Goal: Transaction & Acquisition: Purchase product/service

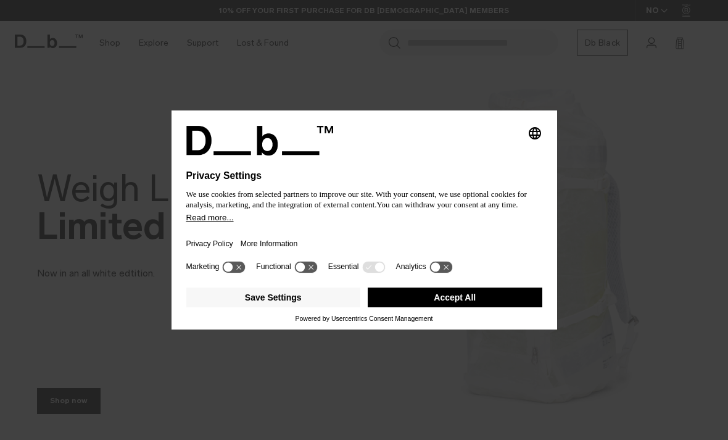
click at [495, 307] on button "Accept All" at bounding box center [455, 298] width 175 height 20
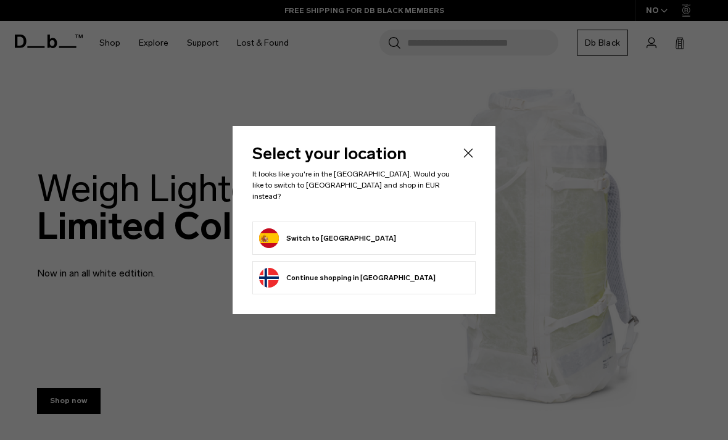
click at [474, 161] on icon "Close" at bounding box center [468, 153] width 15 height 15
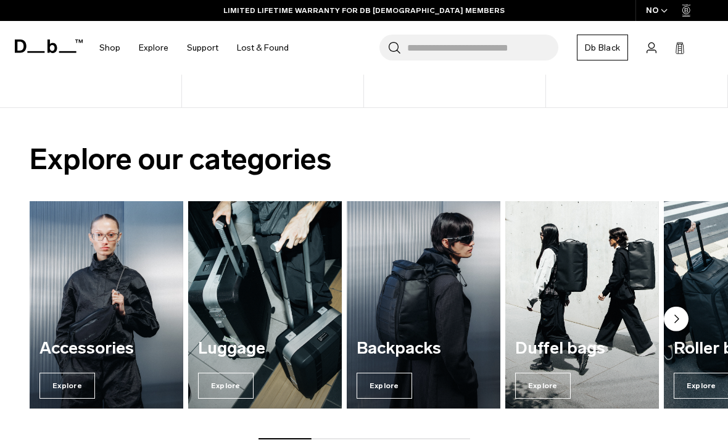
scroll to position [710, 0]
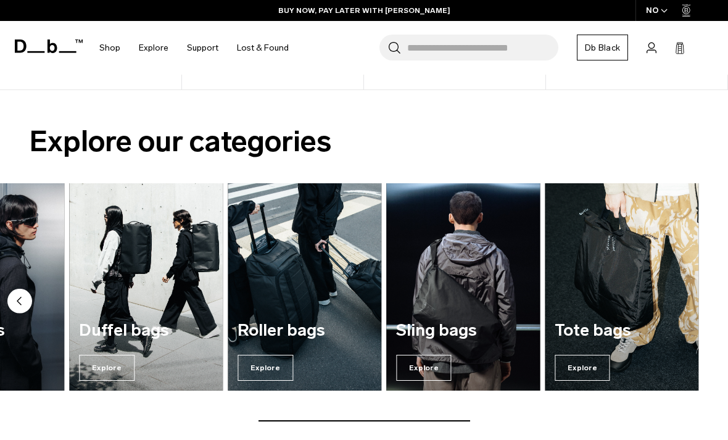
click at [469, 288] on img "6 / 7" at bounding box center [463, 287] width 158 height 214
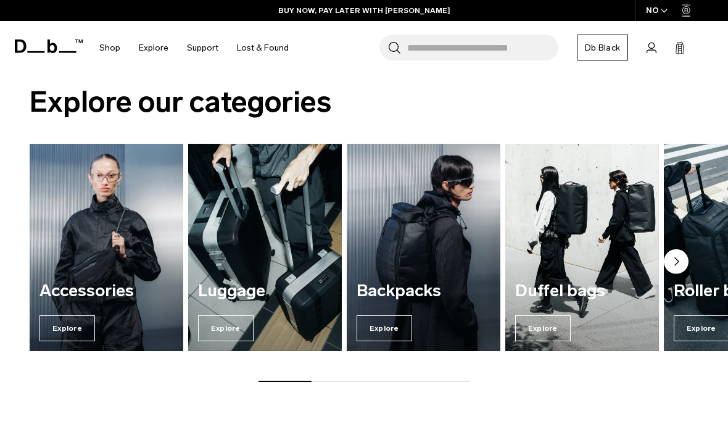
click at [101, 272] on img "1 / 7" at bounding box center [106, 248] width 158 height 214
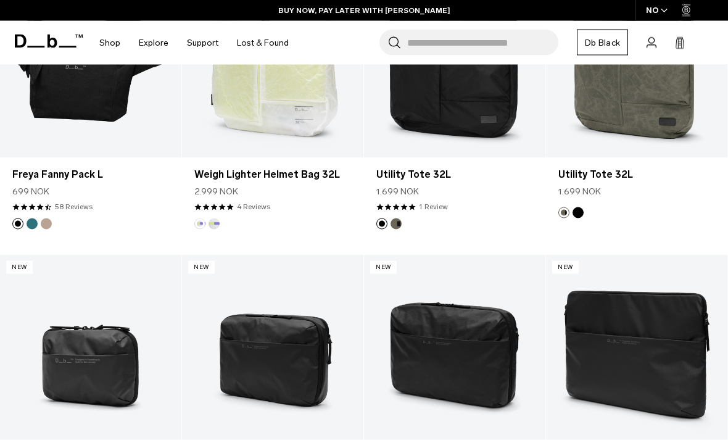
scroll to position [904, 0]
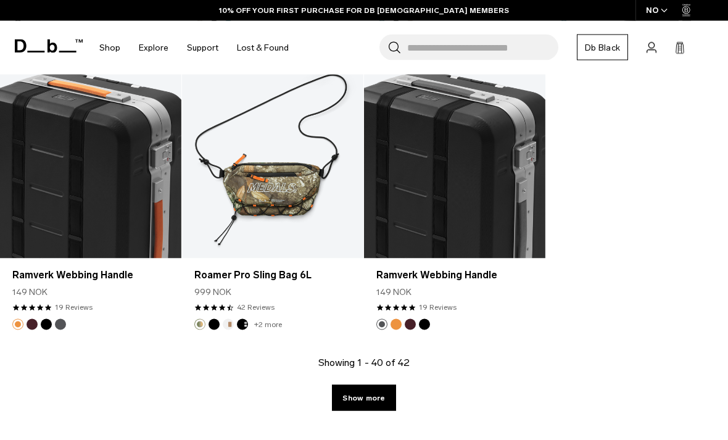
scroll to position [3220, 0]
click at [361, 398] on link "Show more" at bounding box center [364, 398] width 64 height 26
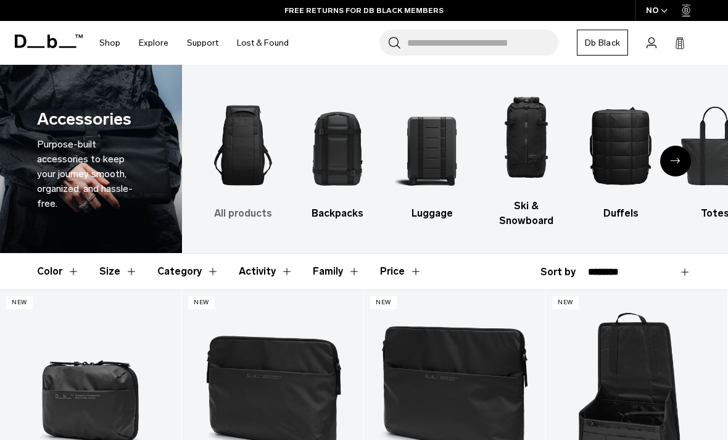
click at [248, 151] on img "1 / 10" at bounding box center [243, 145] width 73 height 109
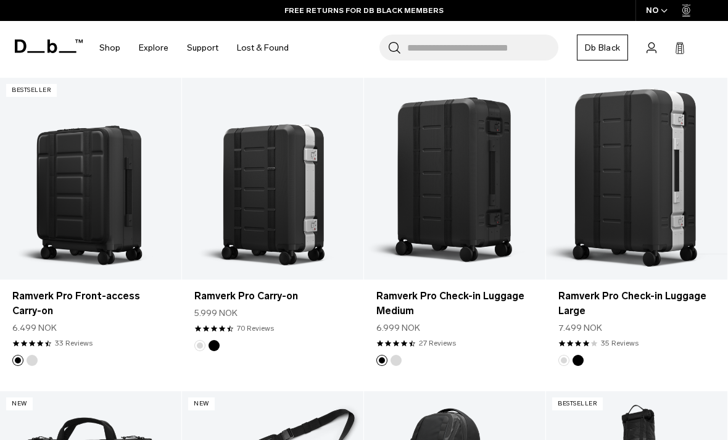
scroll to position [509, 0]
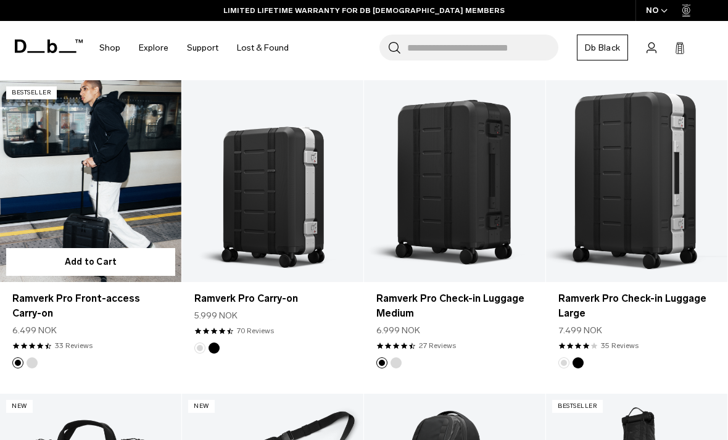
click at [114, 238] on link "Ramverk Pro Front-access Carry-on" at bounding box center [91, 181] width 182 height 202
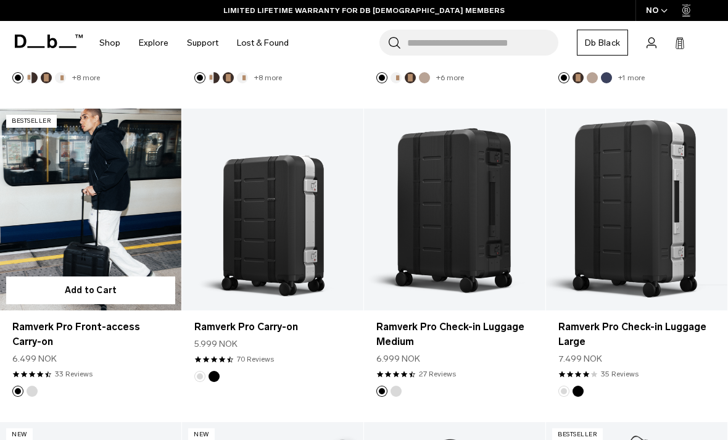
scroll to position [494, 0]
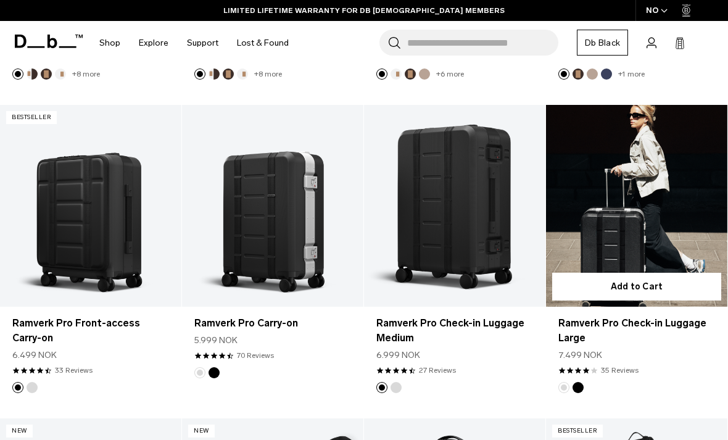
click at [649, 167] on link "Ramverk Pro Check-in Luggage Large" at bounding box center [637, 206] width 182 height 202
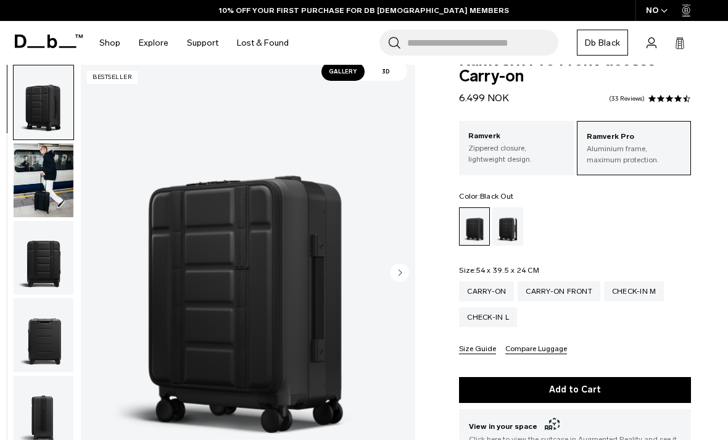
scroll to position [31, 0]
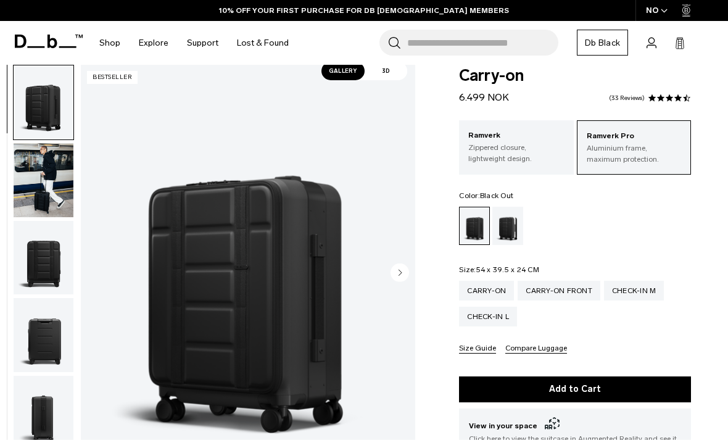
click at [41, 186] on img "button" at bounding box center [44, 180] width 60 height 74
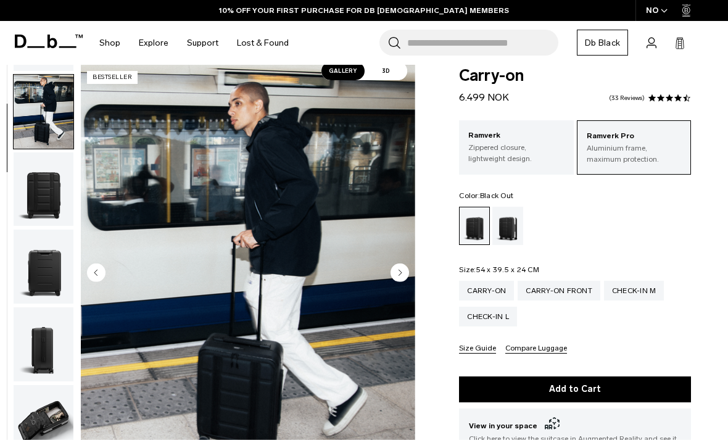
scroll to position [78, 0]
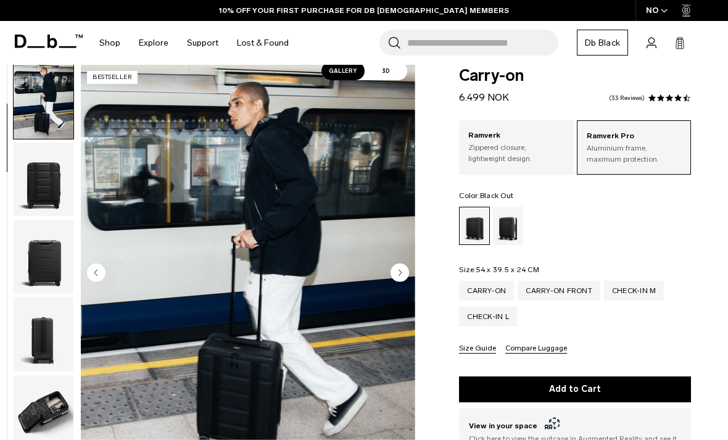
click at [406, 270] on circle "Next slide" at bounding box center [400, 272] width 19 height 19
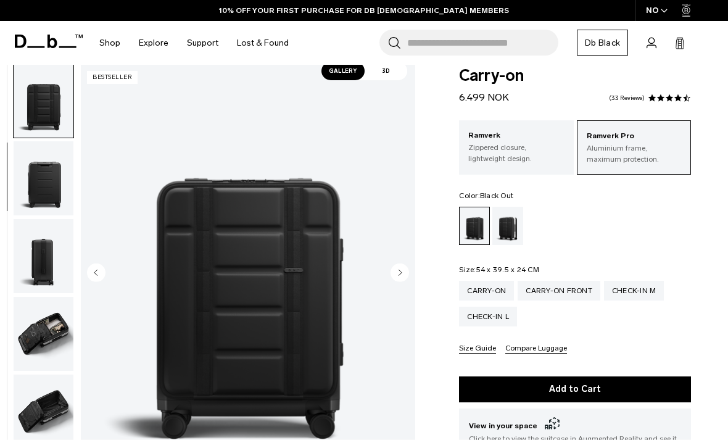
click at [406, 271] on circle "Next slide" at bounding box center [400, 272] width 19 height 19
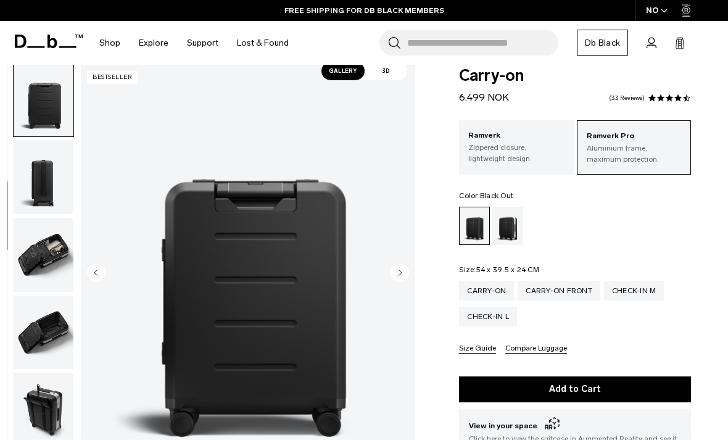
click at [406, 272] on circle "Next slide" at bounding box center [400, 272] width 19 height 19
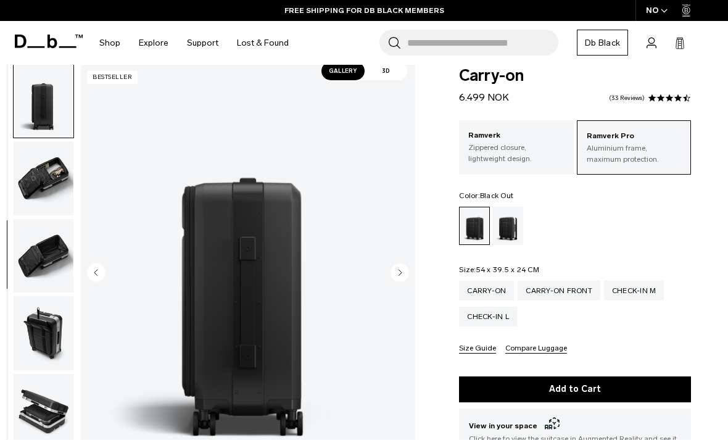
scroll to position [314, 0]
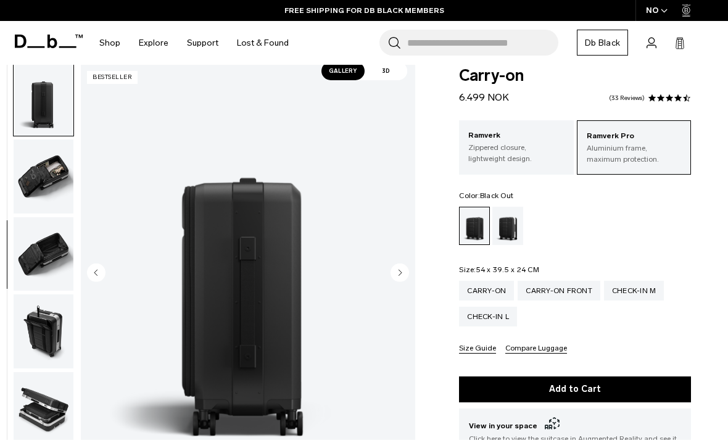
click at [402, 267] on circle "Next slide" at bounding box center [400, 272] width 19 height 19
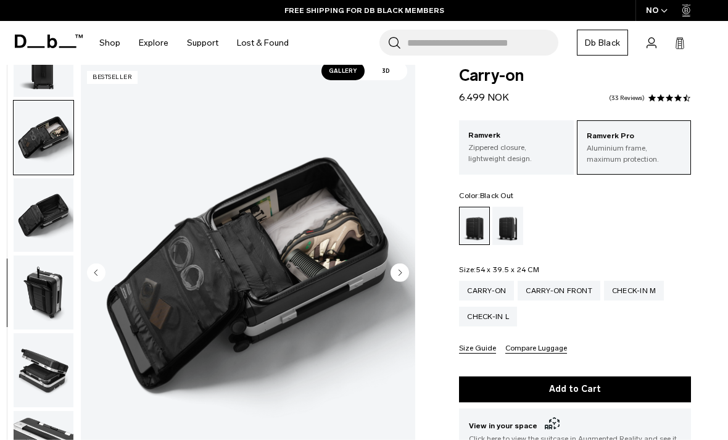
scroll to position [365, 0]
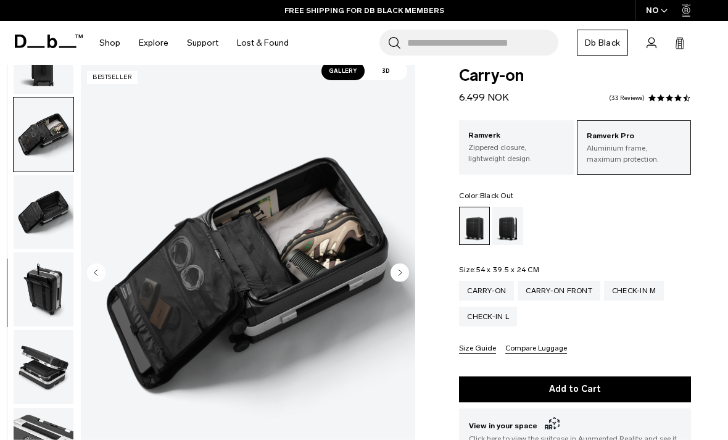
click at [406, 270] on circle "Next slide" at bounding box center [400, 272] width 19 height 19
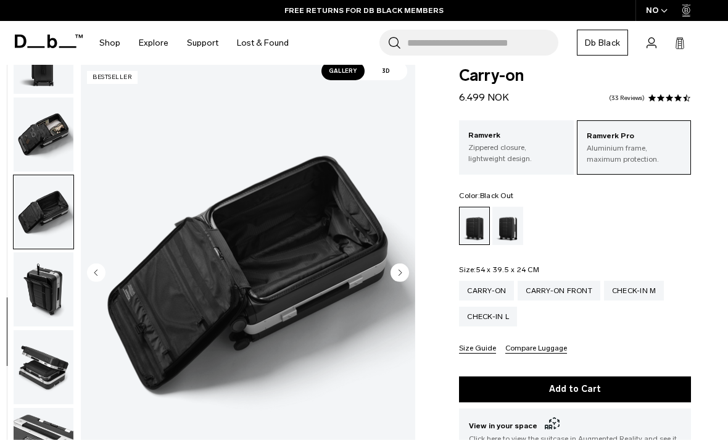
click at [403, 272] on circle "Next slide" at bounding box center [400, 272] width 19 height 19
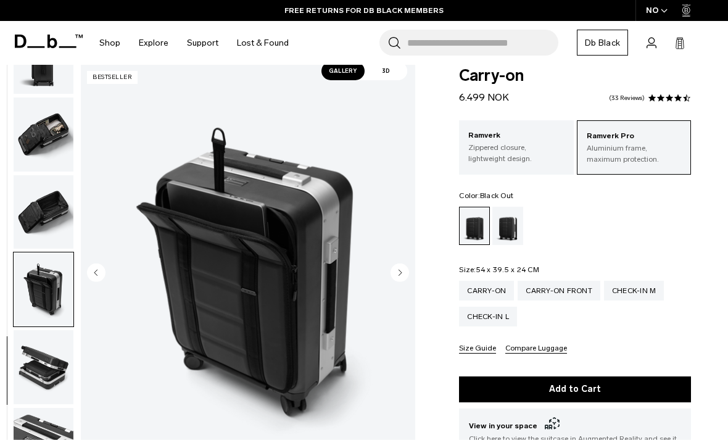
click at [403, 269] on circle "Next slide" at bounding box center [400, 272] width 19 height 19
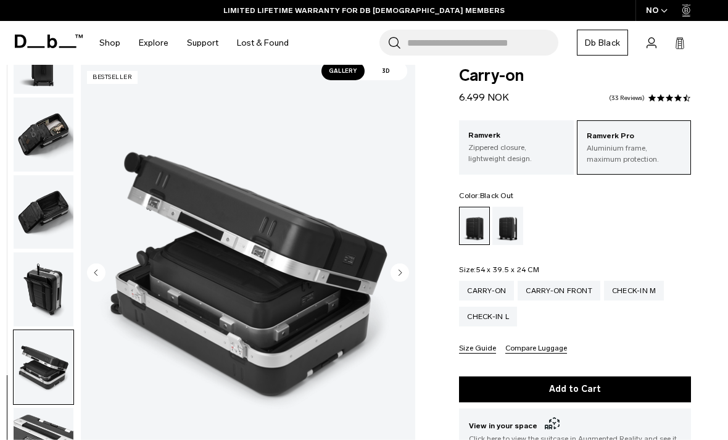
click at [404, 266] on circle "Next slide" at bounding box center [400, 272] width 19 height 19
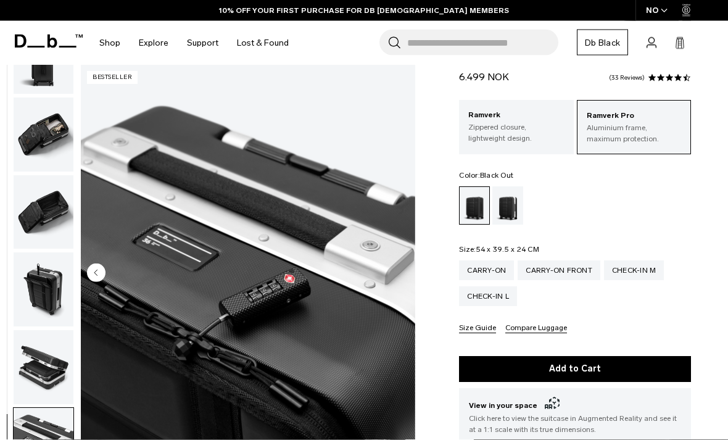
scroll to position [0, 0]
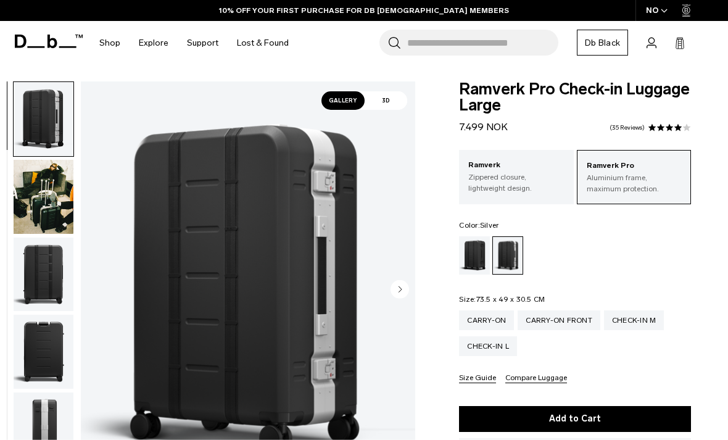
scroll to position [1, 0]
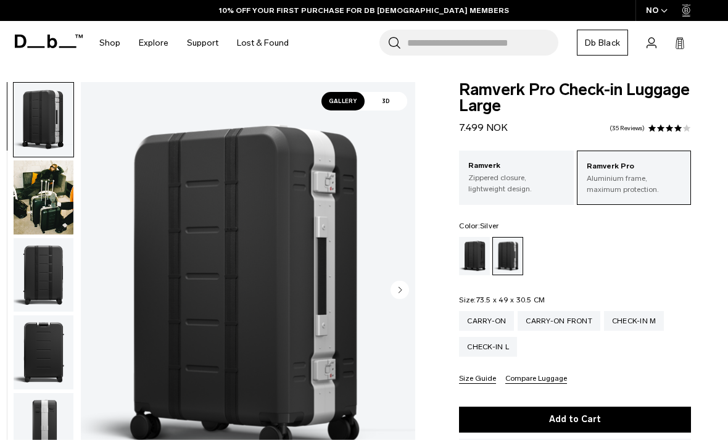
click at [406, 294] on circle "Next slide" at bounding box center [400, 289] width 19 height 19
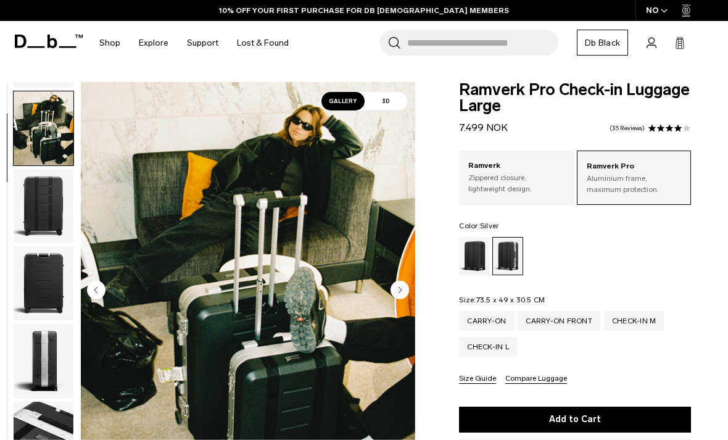
scroll to position [78, 0]
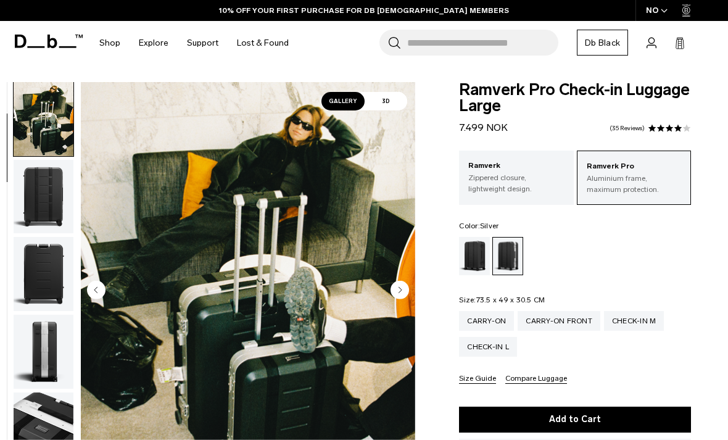
click at [399, 293] on circle "Next slide" at bounding box center [400, 289] width 19 height 19
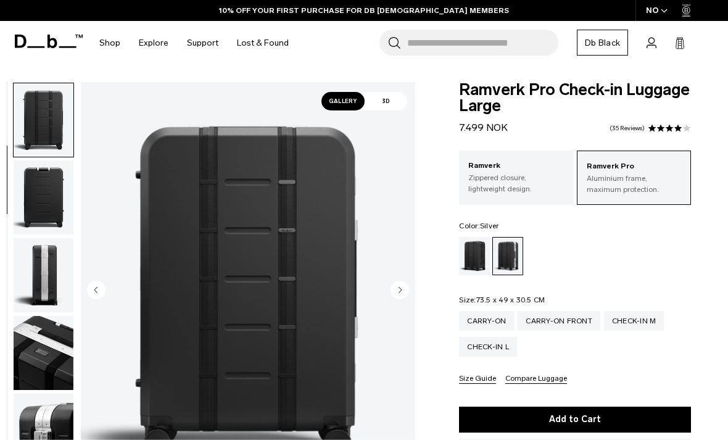
scroll to position [157, 0]
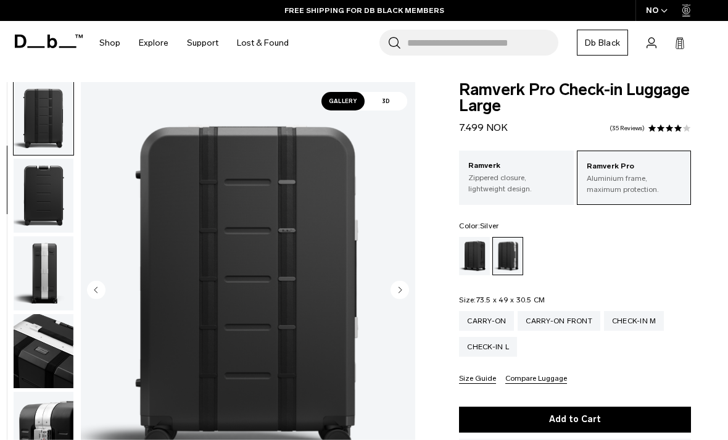
click at [403, 293] on circle "Next slide" at bounding box center [400, 289] width 19 height 19
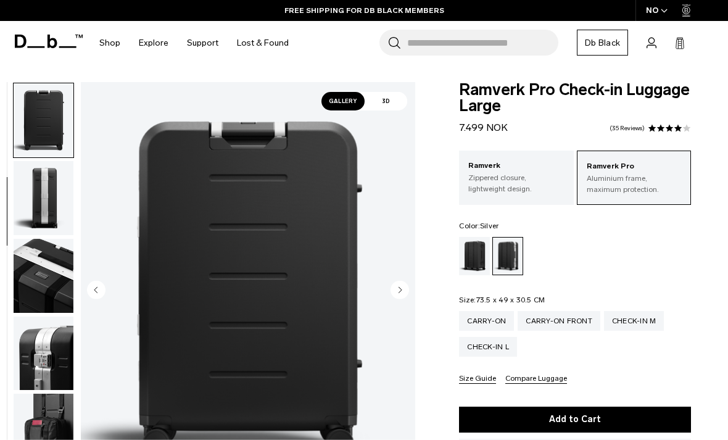
scroll to position [236, 0]
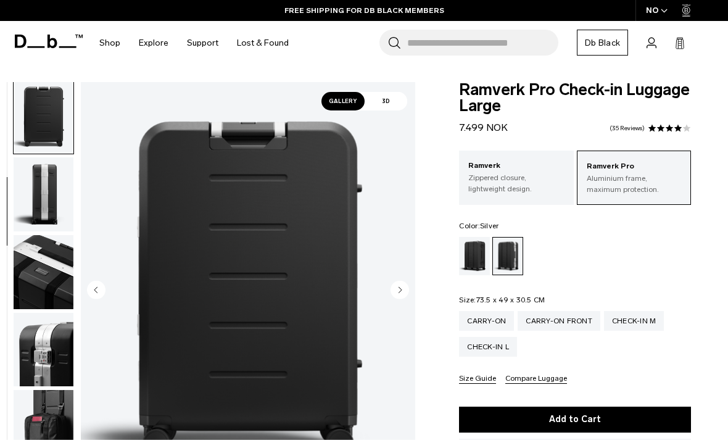
click at [402, 291] on circle "Next slide" at bounding box center [400, 289] width 19 height 19
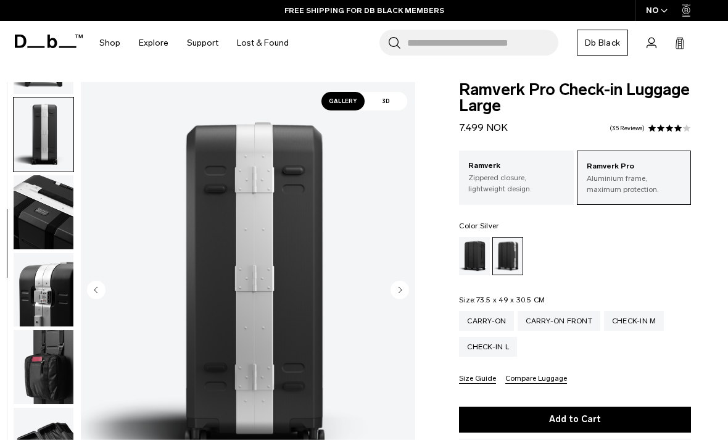
scroll to position [314, 0]
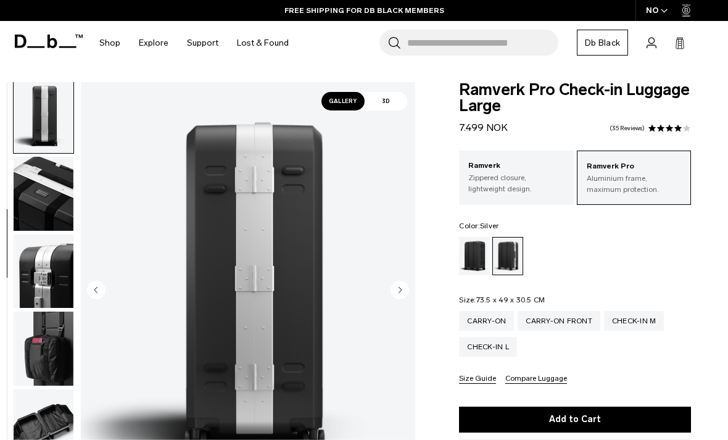
click at [404, 294] on circle "Next slide" at bounding box center [400, 289] width 19 height 19
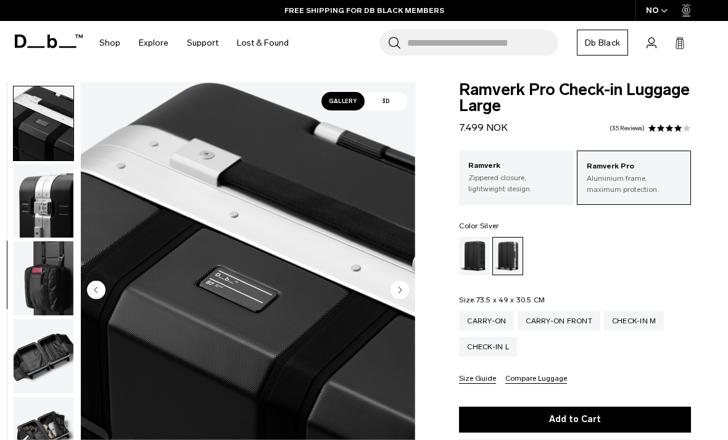
scroll to position [393, 0]
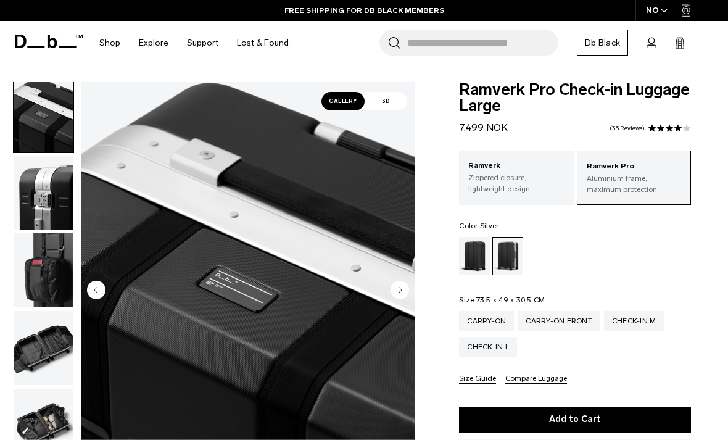
click at [404, 291] on circle "Next slide" at bounding box center [400, 289] width 19 height 19
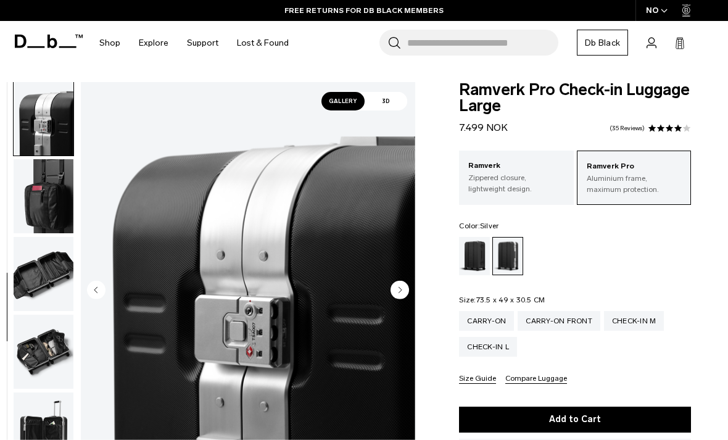
scroll to position [471, 0]
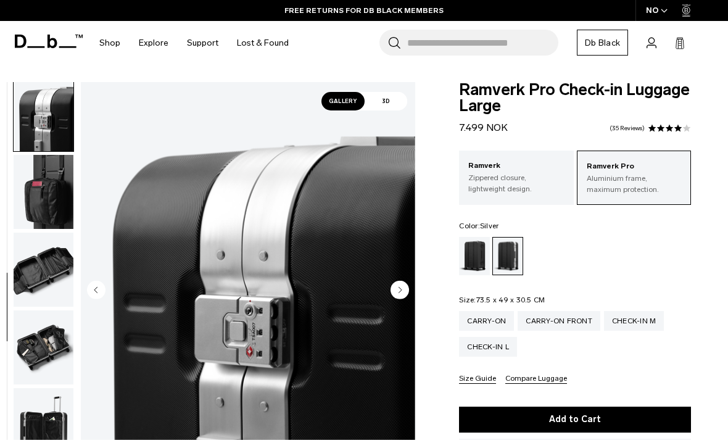
click at [415, 318] on img "7 / 12" at bounding box center [248, 291] width 335 height 418
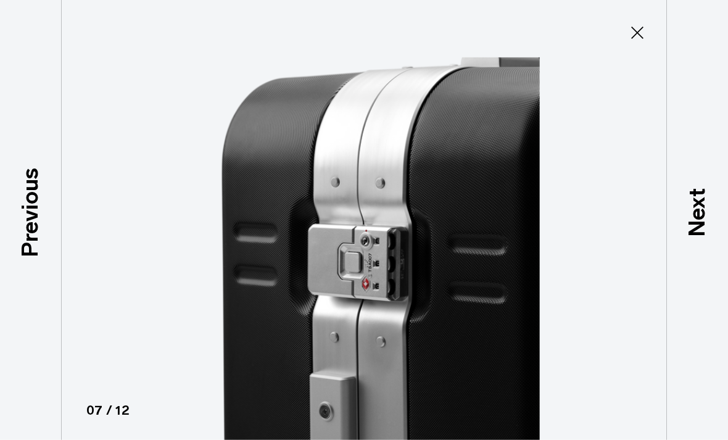
click at [642, 40] on icon at bounding box center [638, 33] width 20 height 20
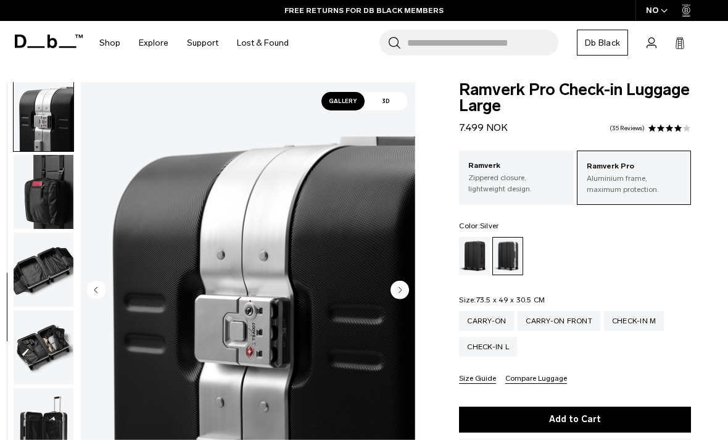
click at [398, 291] on circle "Next slide" at bounding box center [400, 289] width 19 height 19
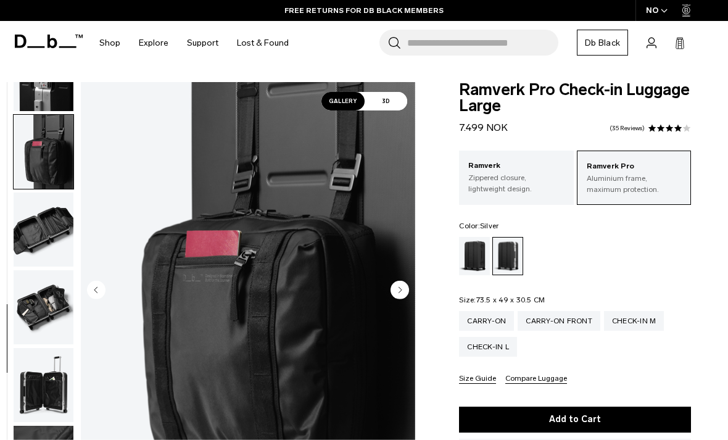
scroll to position [522, 0]
click at [399, 296] on circle "Next slide" at bounding box center [400, 289] width 19 height 19
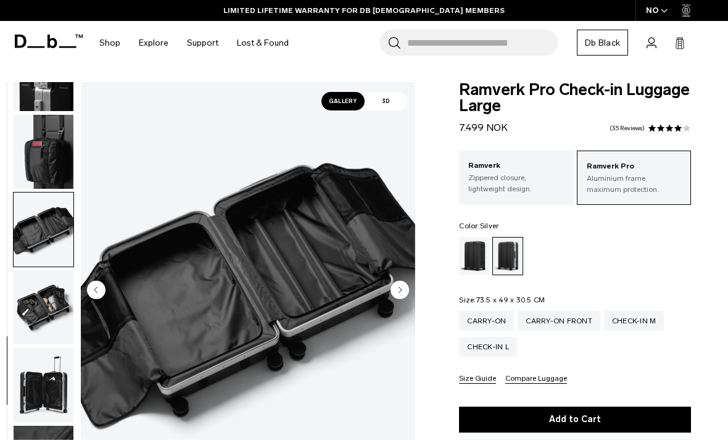
click at [401, 286] on circle "Next slide" at bounding box center [400, 289] width 19 height 19
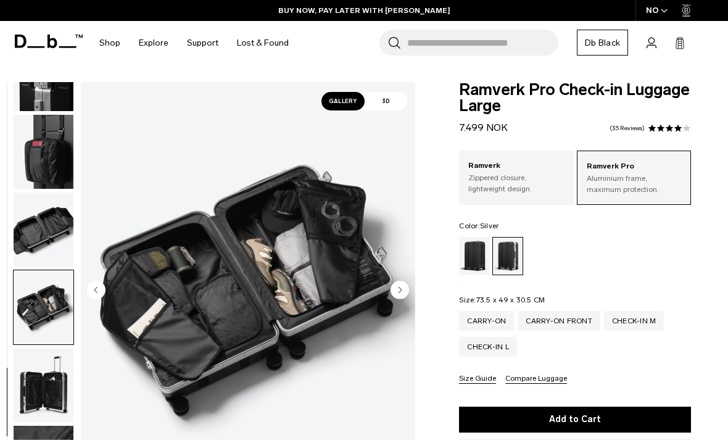
click at [400, 289] on icon "Next slide" at bounding box center [400, 290] width 3 height 6
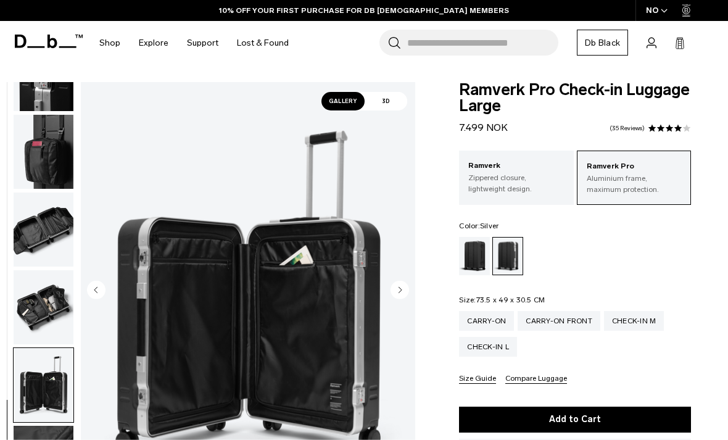
click at [409, 284] on icon "Next slide" at bounding box center [400, 289] width 19 height 19
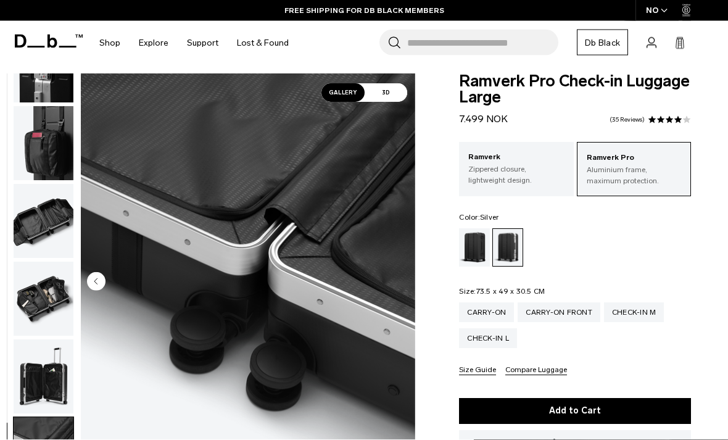
scroll to position [0, 0]
